Goal: Navigation & Orientation: Find specific page/section

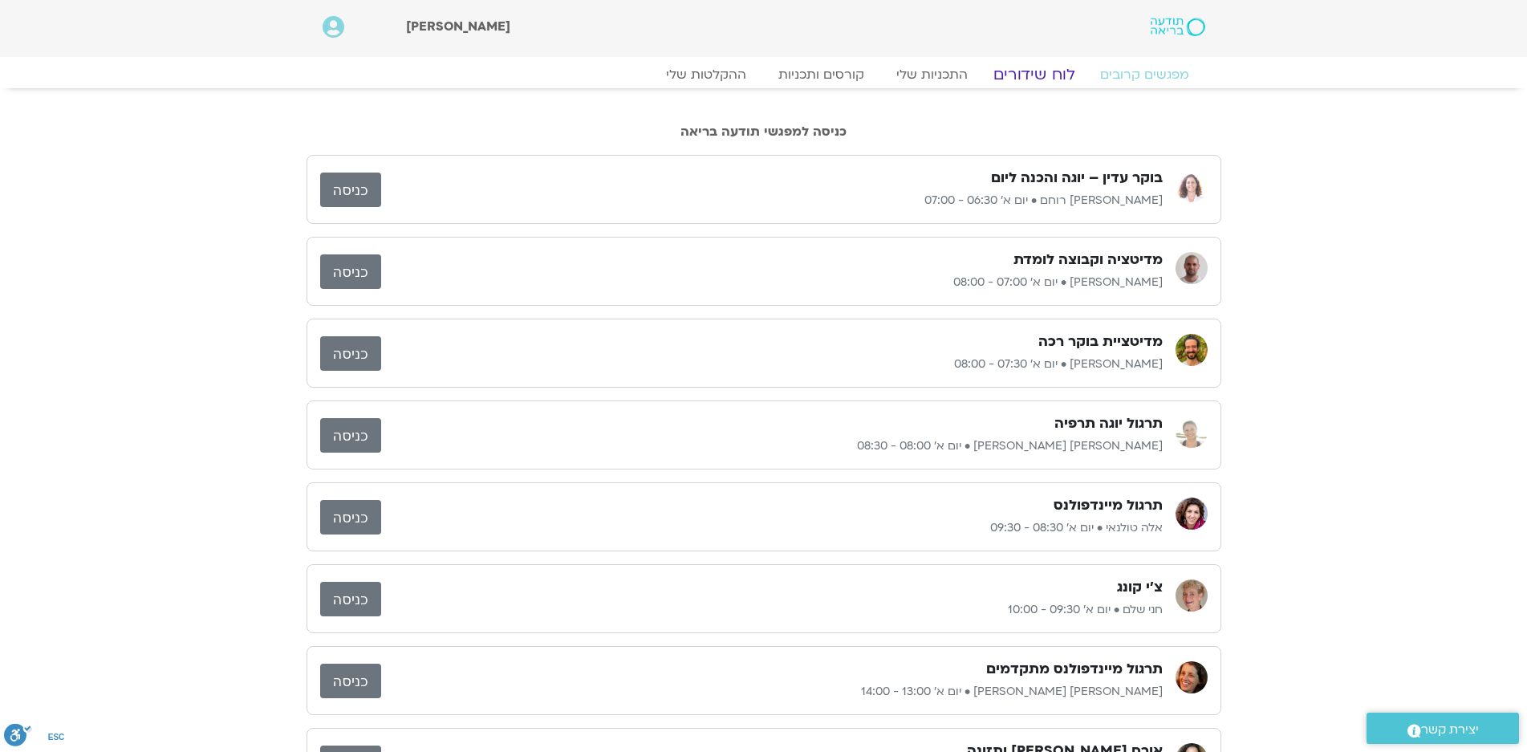
click at [1024, 72] on link "לוח שידורים" at bounding box center [1033, 74] width 120 height 19
click at [1030, 78] on link "לוח שידורים" at bounding box center [1033, 74] width 120 height 19
click at [1025, 71] on link "לוח שידורים" at bounding box center [1033, 74] width 120 height 19
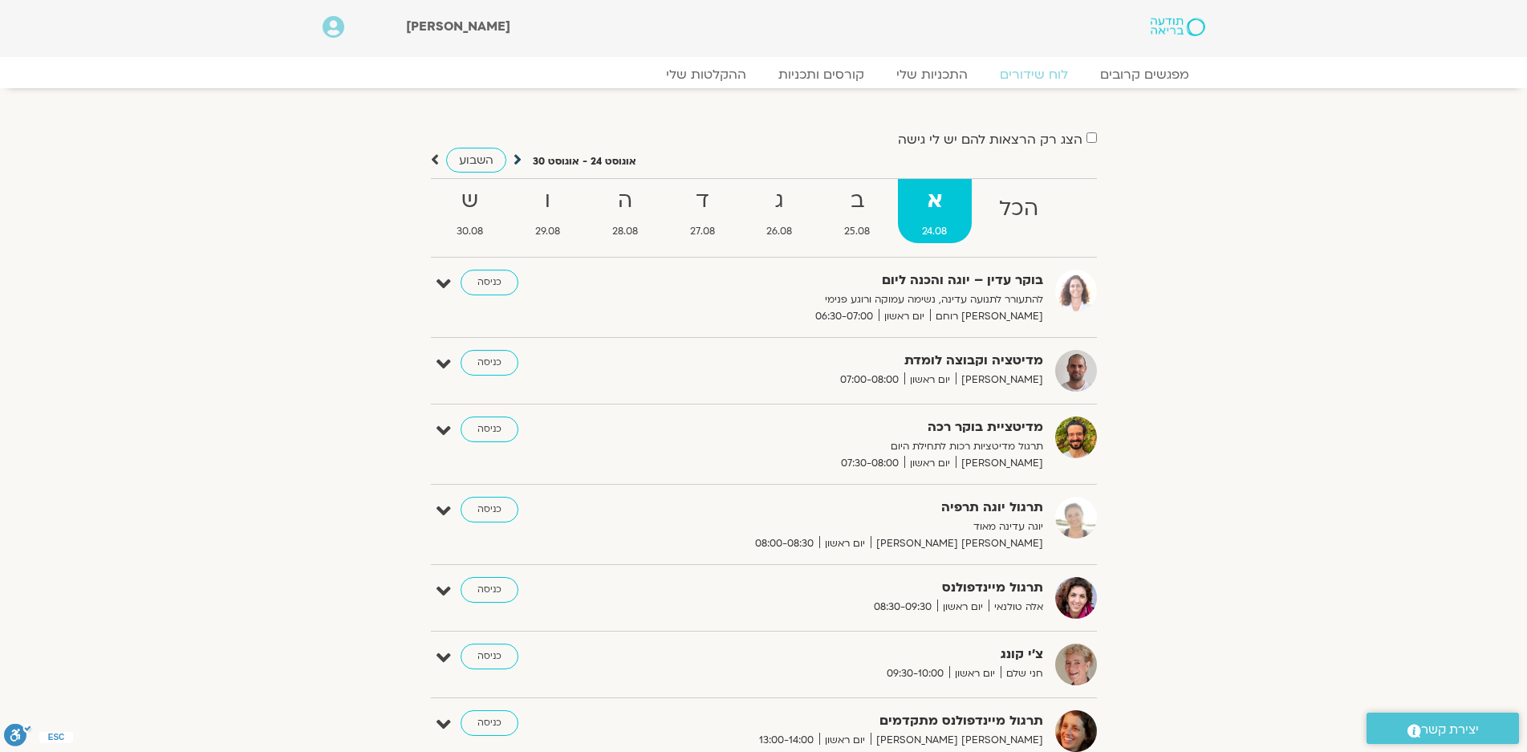
click at [516, 158] on icon at bounding box center [517, 160] width 8 height 16
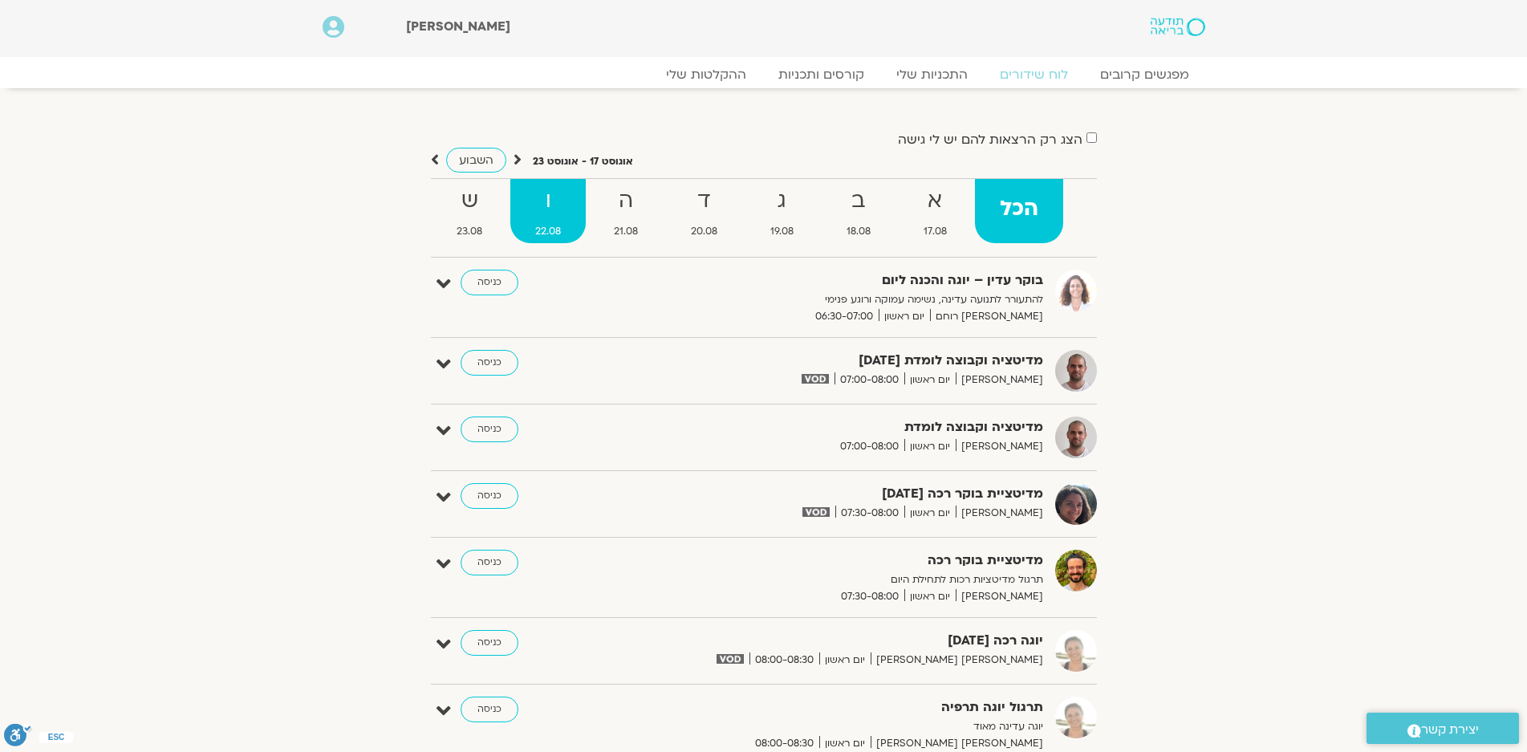
click at [537, 202] on strong "ו" at bounding box center [547, 201] width 75 height 36
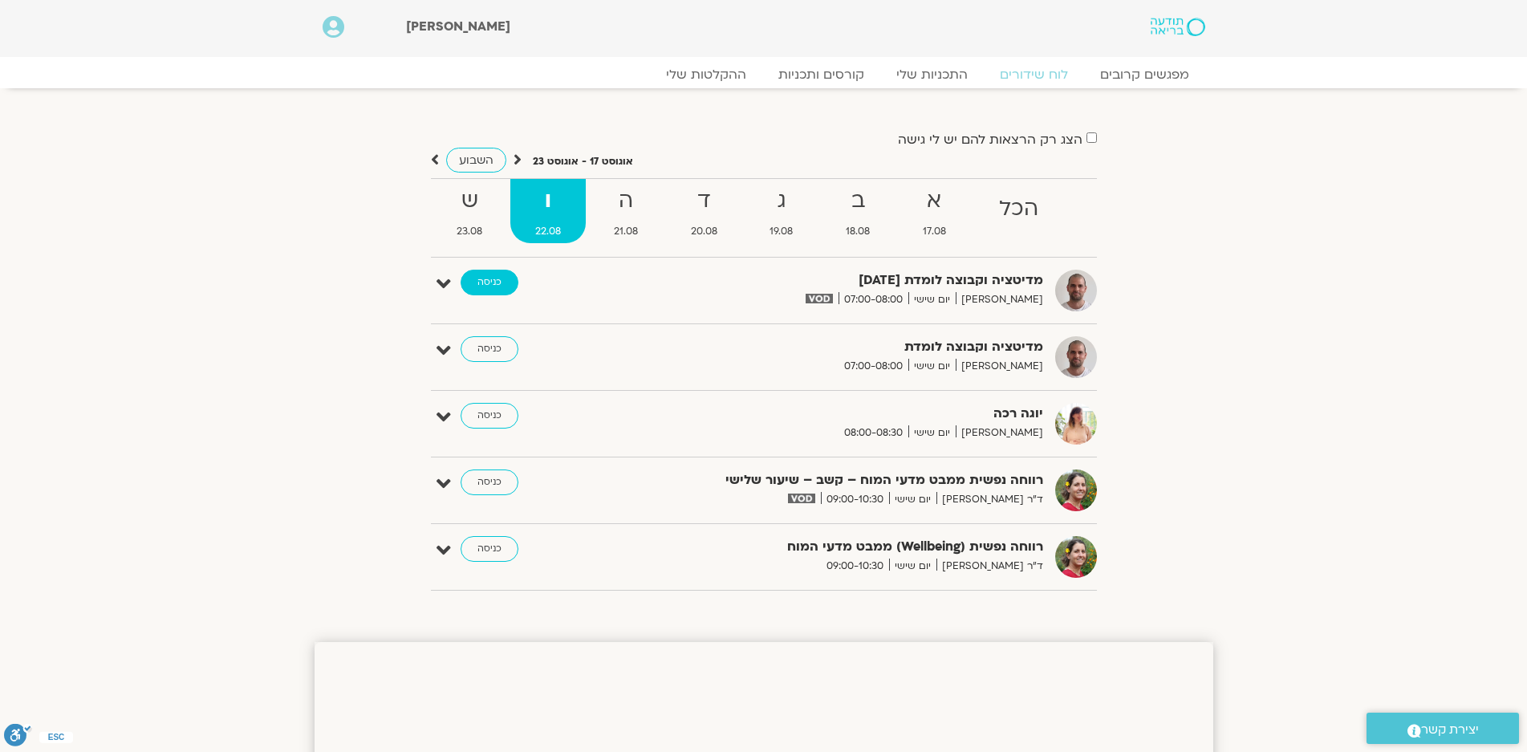
click at [491, 270] on link "כניסה" at bounding box center [489, 283] width 58 height 26
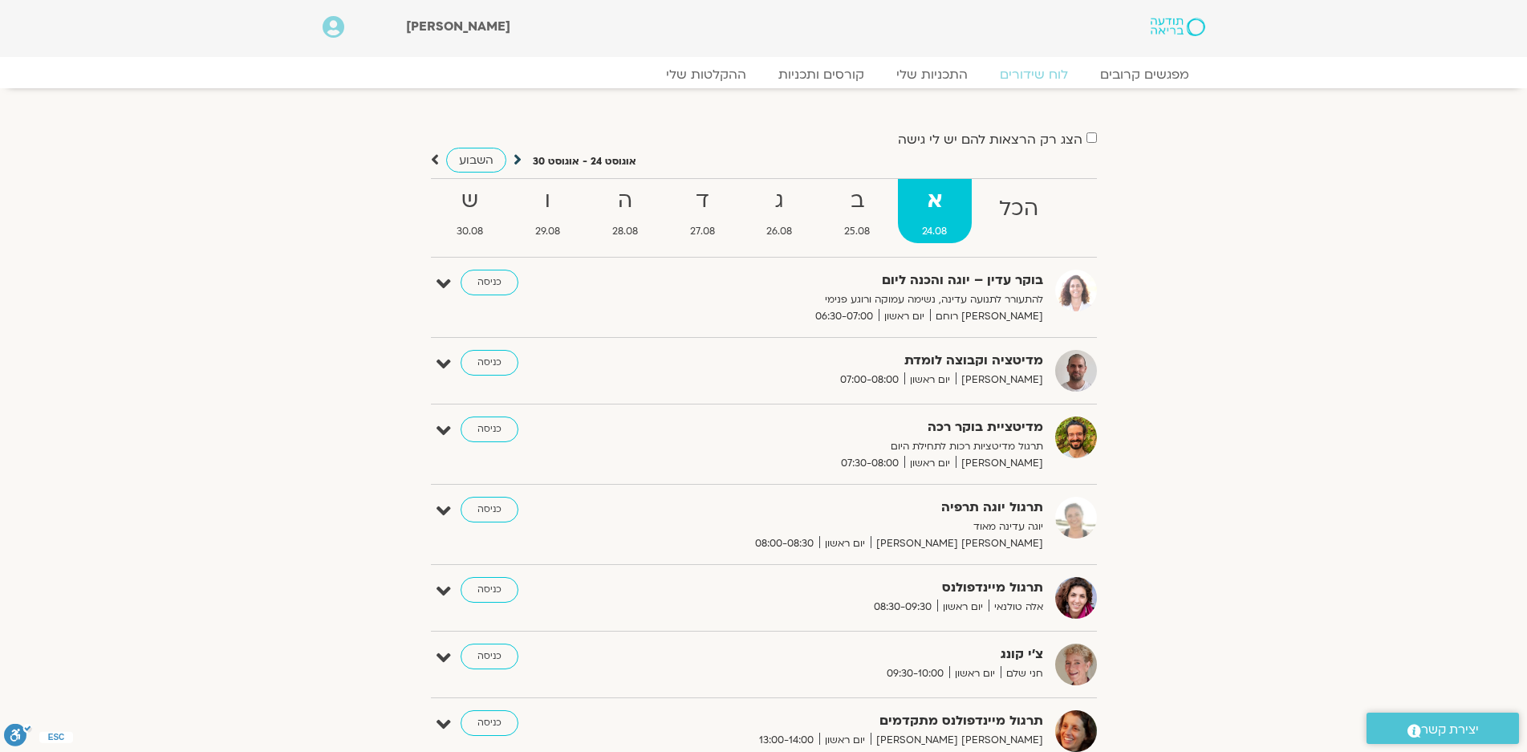
click at [515, 158] on icon at bounding box center [517, 160] width 8 height 16
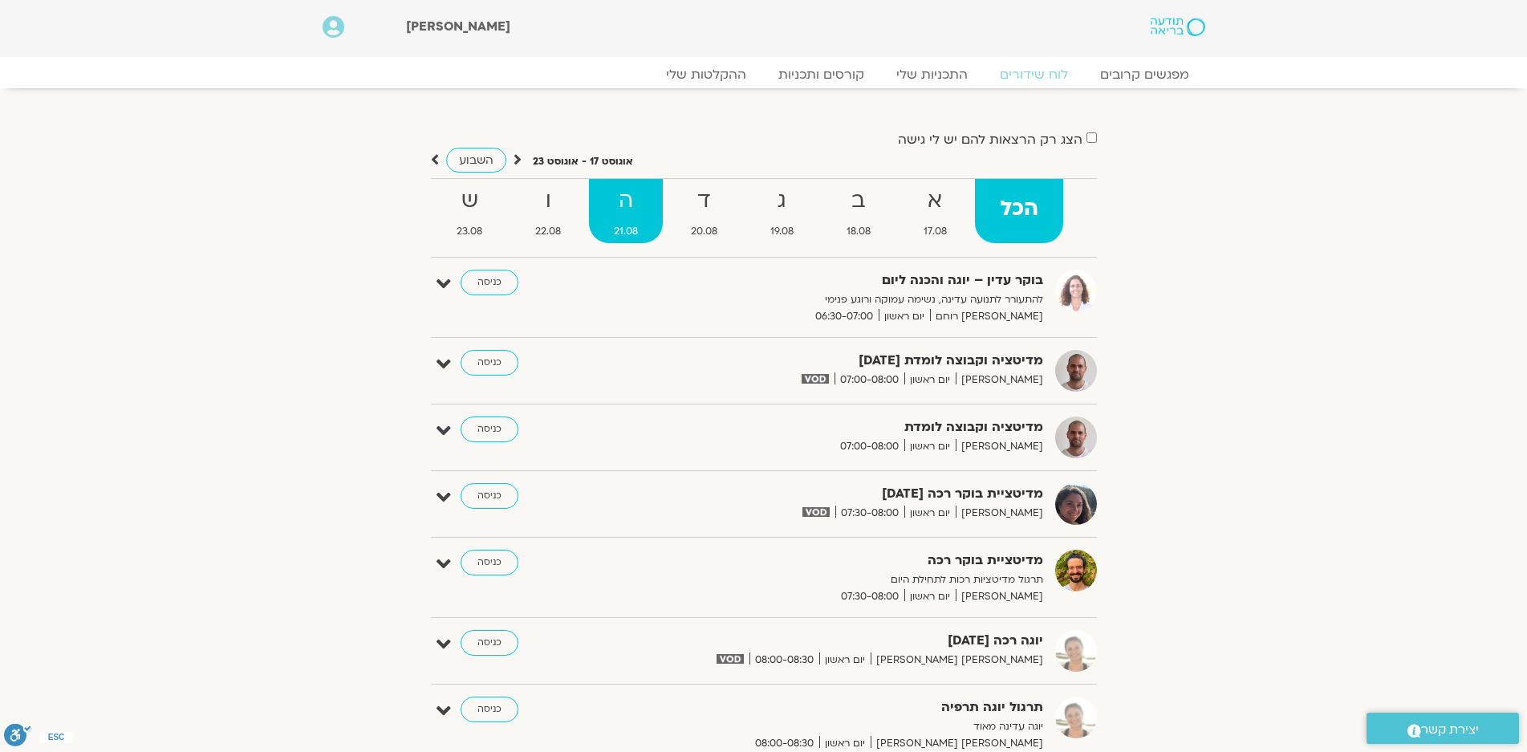
click at [617, 201] on strong "ה" at bounding box center [626, 201] width 74 height 36
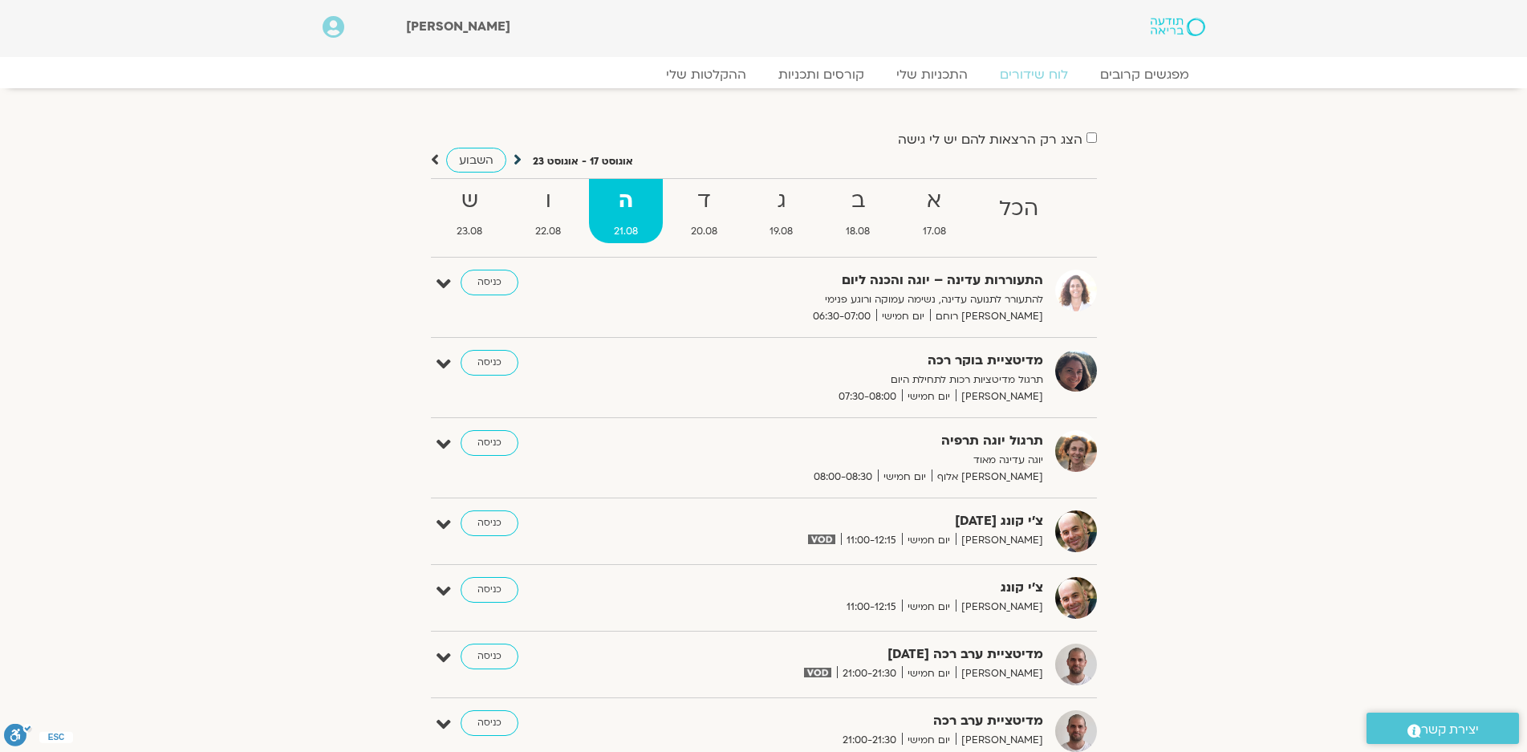
click at [517, 160] on icon at bounding box center [517, 160] width 8 height 16
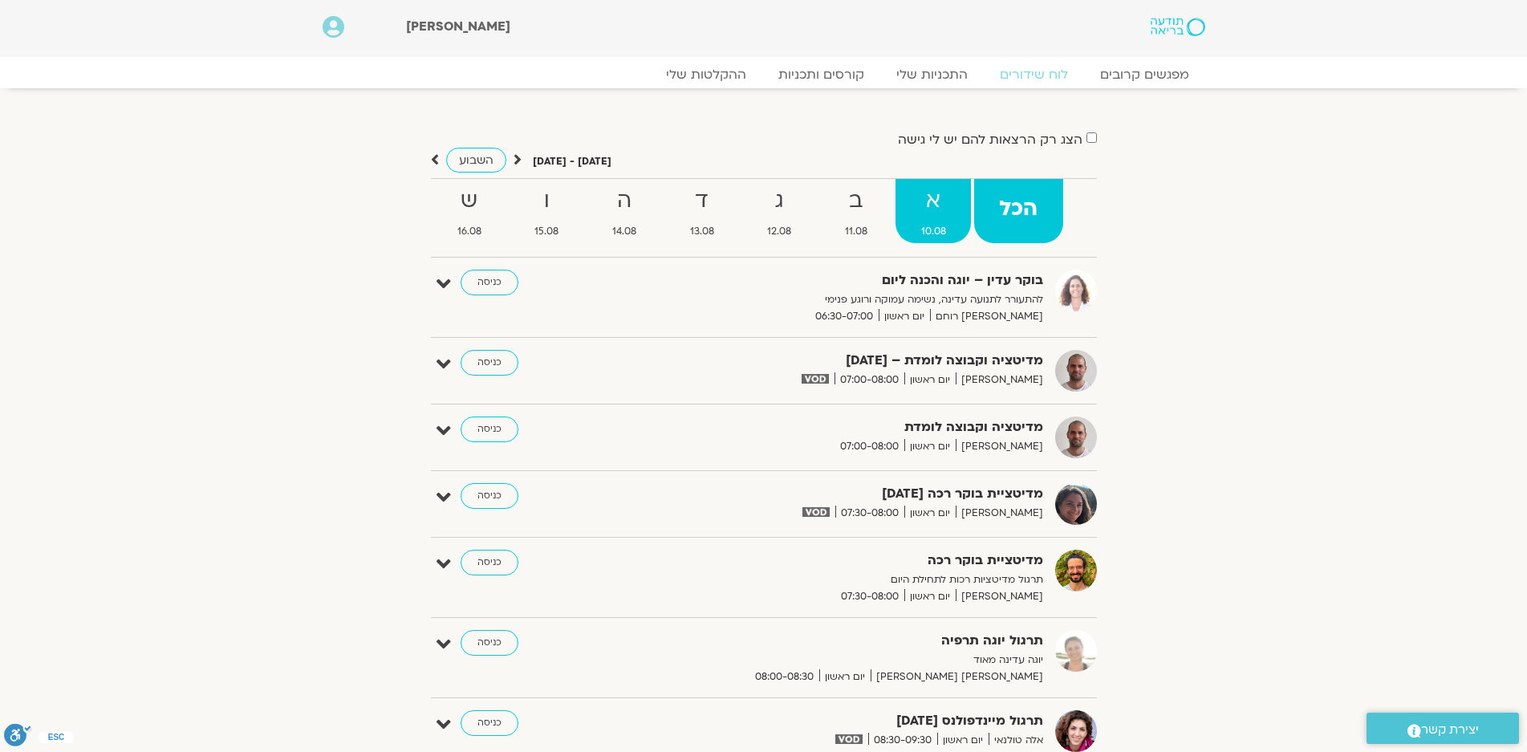
click at [927, 199] on strong "א" at bounding box center [932, 201] width 75 height 36
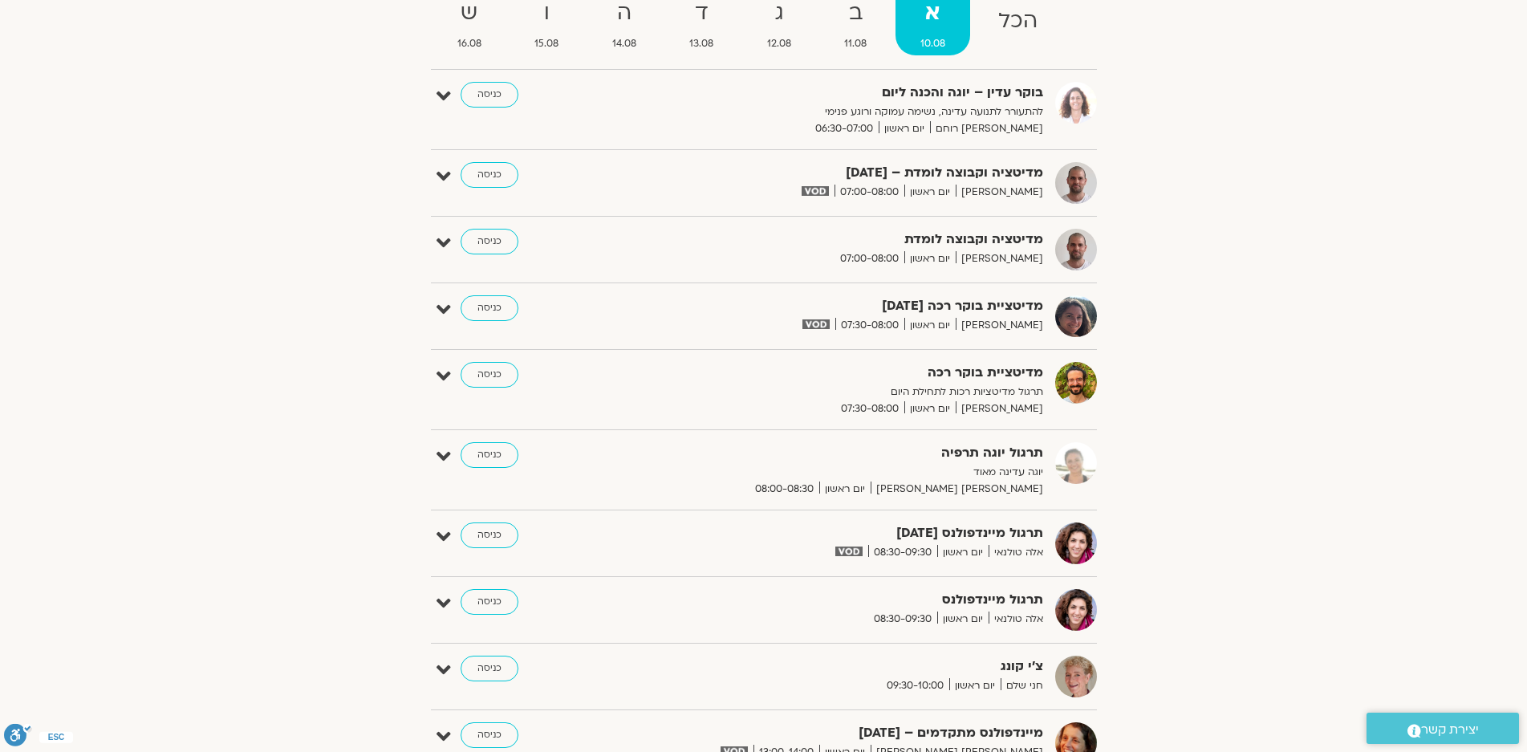
scroll to position [321, 0]
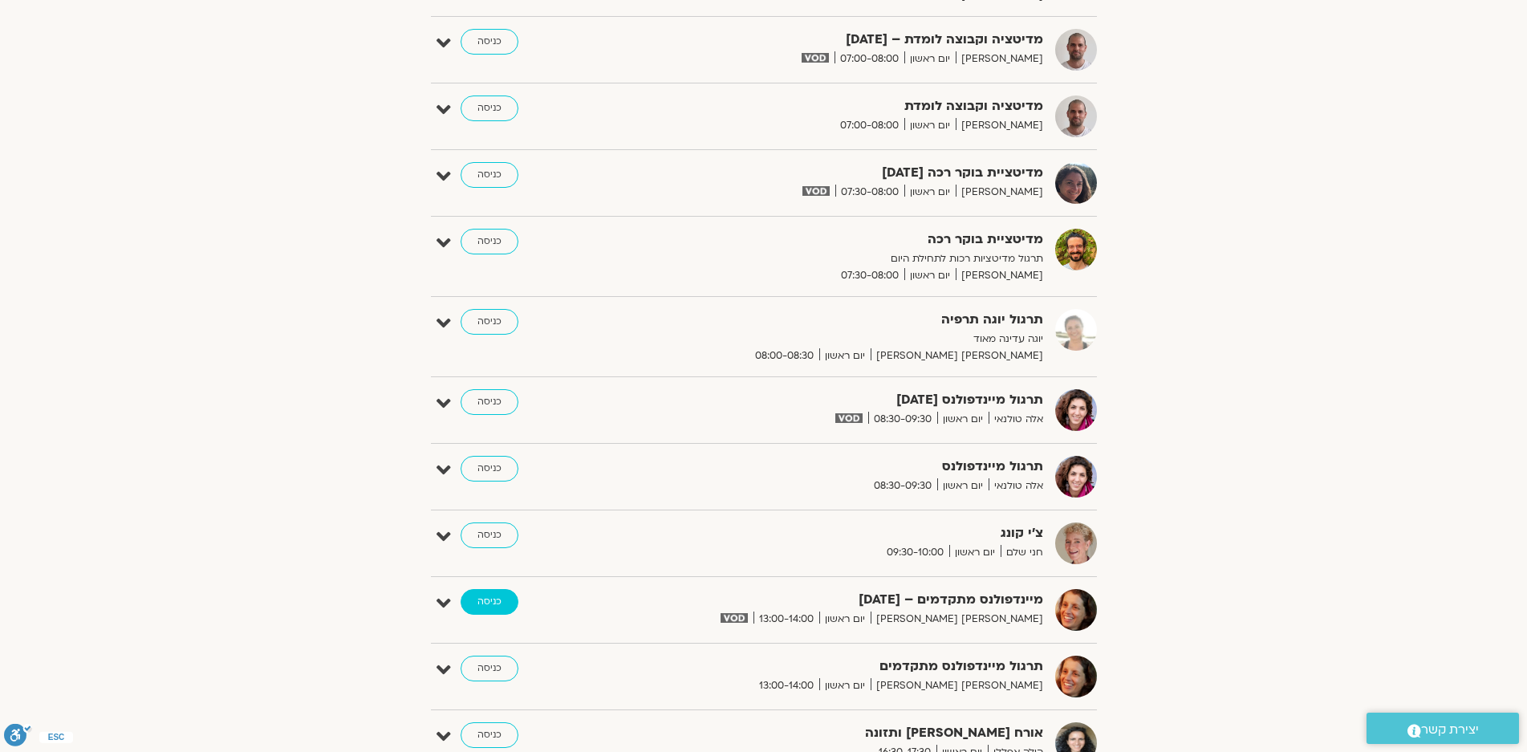
click at [486, 598] on link "כניסה" at bounding box center [489, 602] width 58 height 26
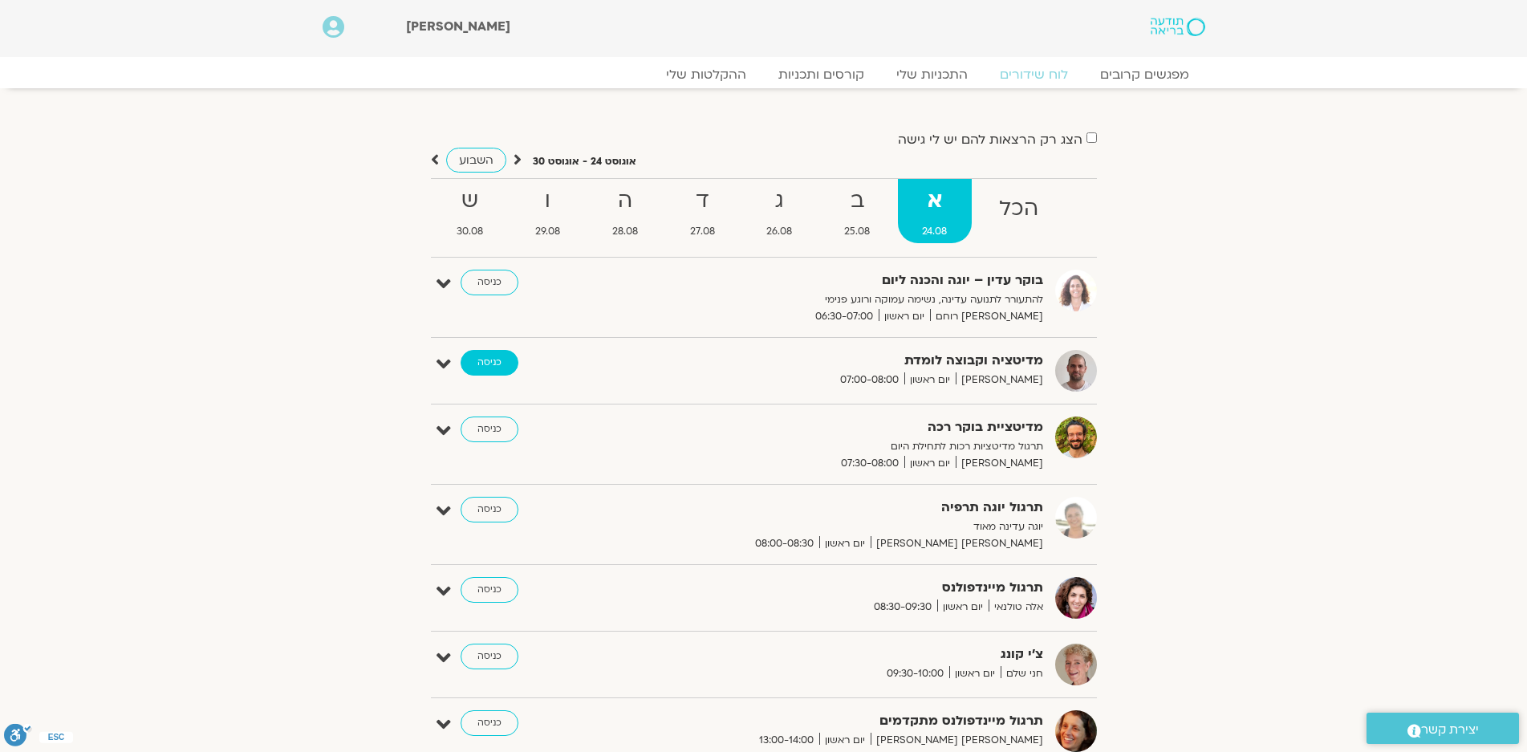
click at [491, 357] on link "כניסה" at bounding box center [489, 363] width 58 height 26
